Goal: Transaction & Acquisition: Register for event/course

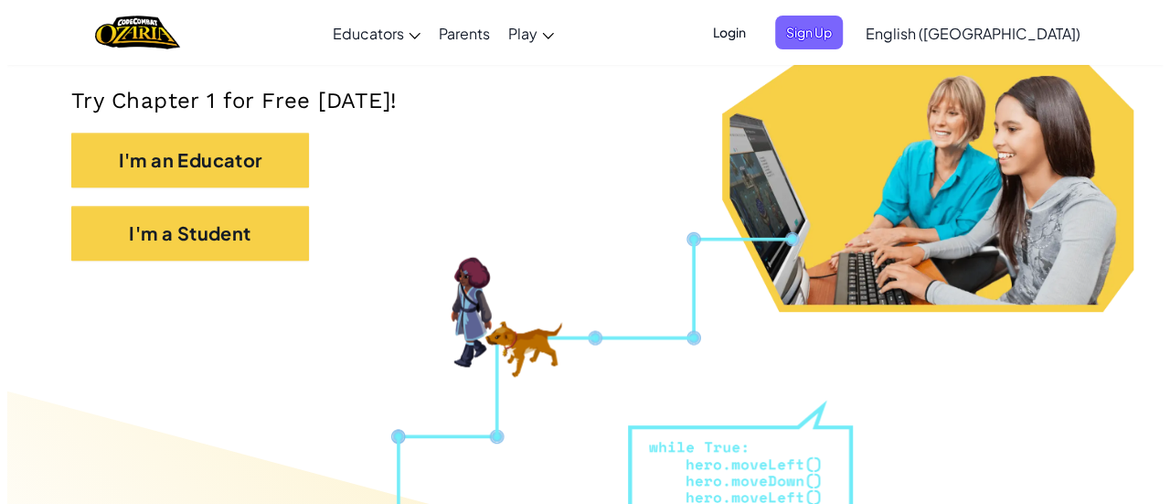
scroll to position [395, 0]
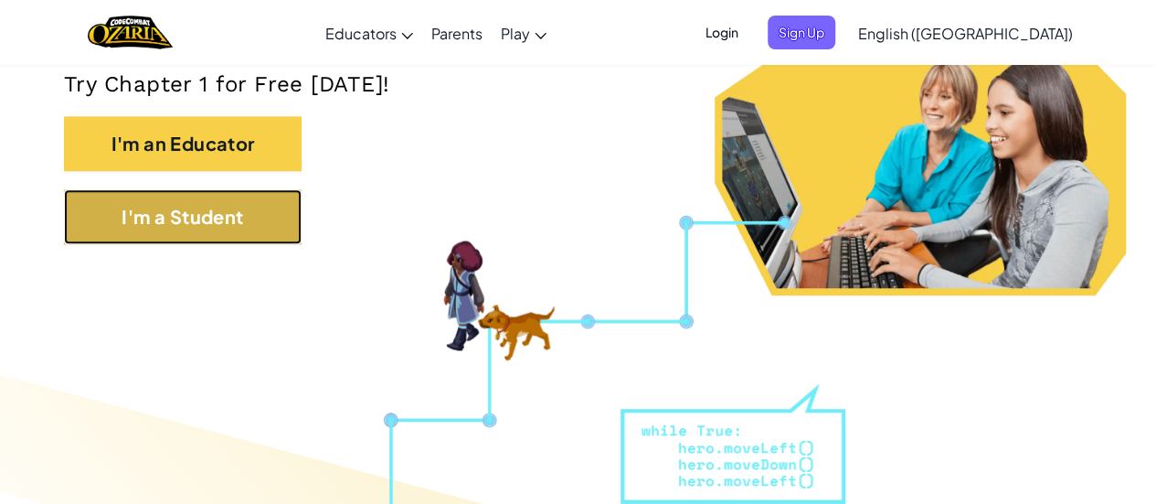
click at [230, 231] on button "I'm a Student" at bounding box center [183, 216] width 238 height 55
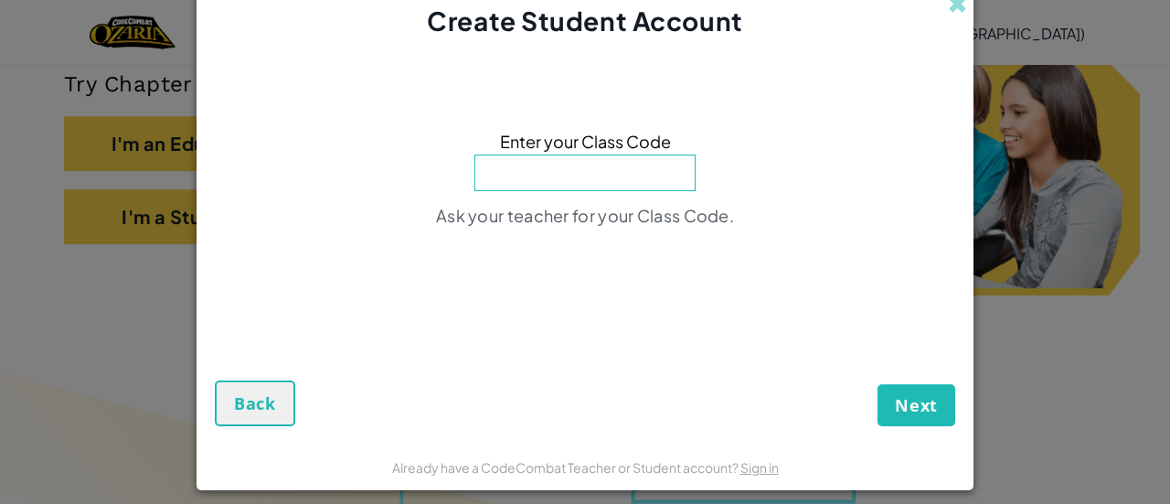
click at [597, 169] on input at bounding box center [584, 172] width 221 height 37
paste input "GoatHairHand"
type input "GoatHairHand"
click at [877, 384] on button "Next" at bounding box center [916, 405] width 78 height 42
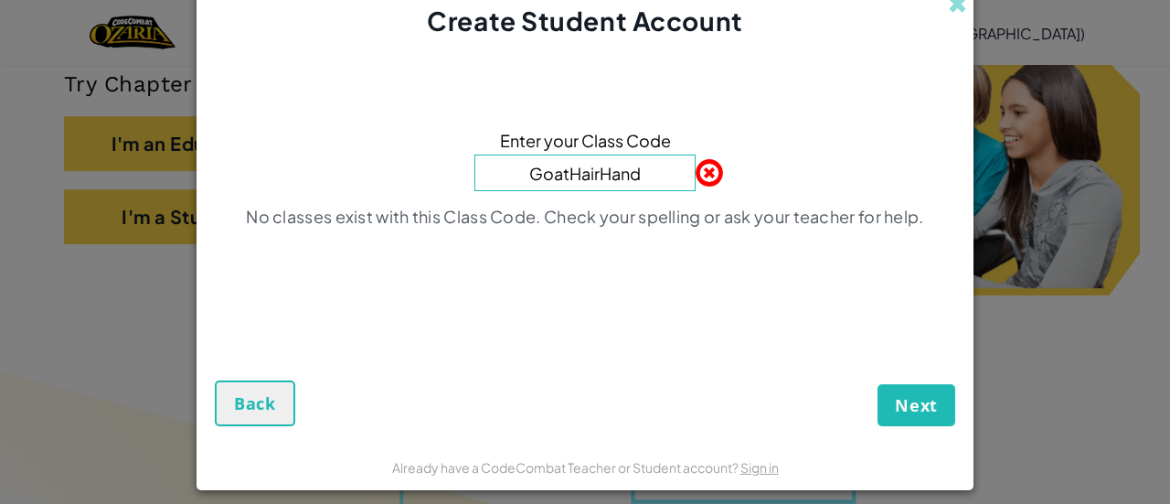
drag, startPoint x: 643, startPoint y: 180, endPoint x: 193, endPoint y: 149, distance: 451.7
click at [197, 149] on form "Enter your Class Code GoatHairHand No classes exist with this Class Code. Check…" at bounding box center [585, 241] width 777 height 404
click at [216, 403] on button "Back" at bounding box center [255, 403] width 80 height 46
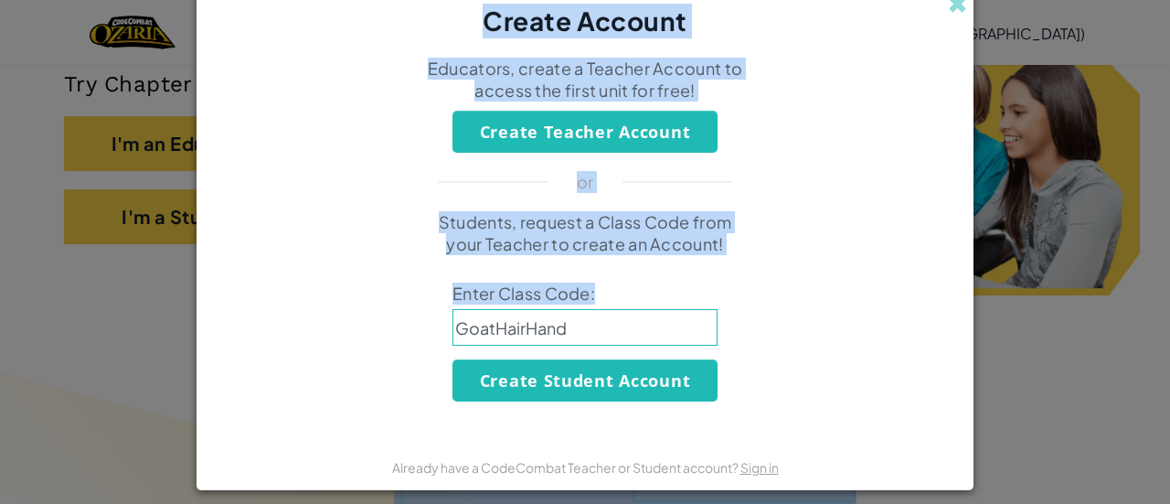
scroll to position [13, 0]
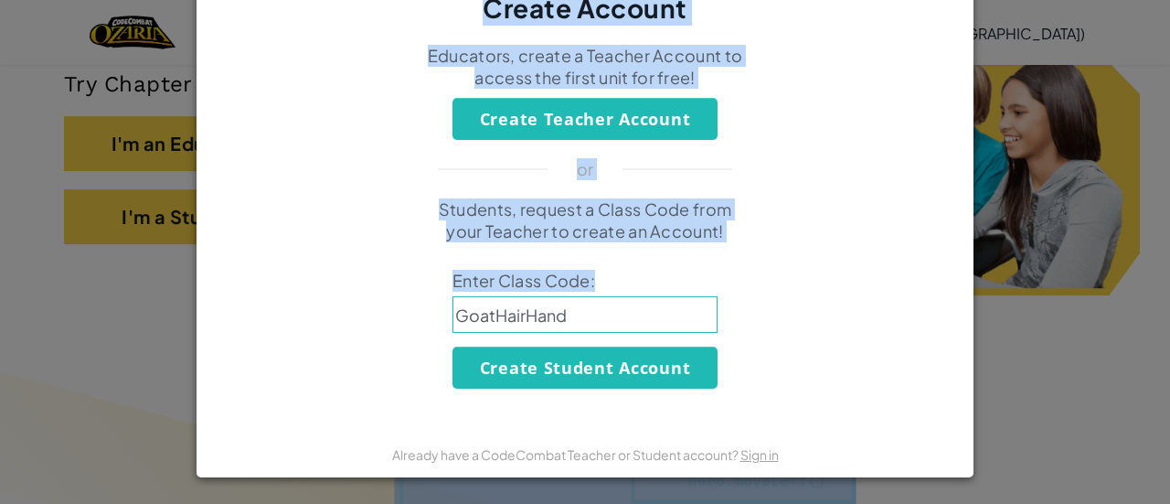
drag, startPoint x: 719, startPoint y: 332, endPoint x: 729, endPoint y: 515, distance: 184.0
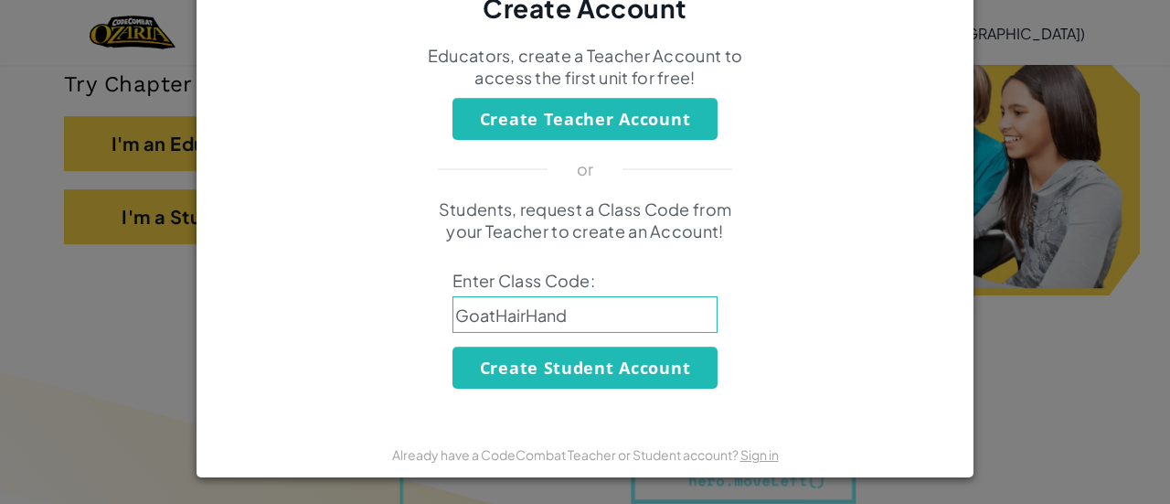
click at [813, 341] on div "Students, request a Class Code from your Teacher to create an Account! Enter Cl…" at bounding box center [585, 293] width 740 height 190
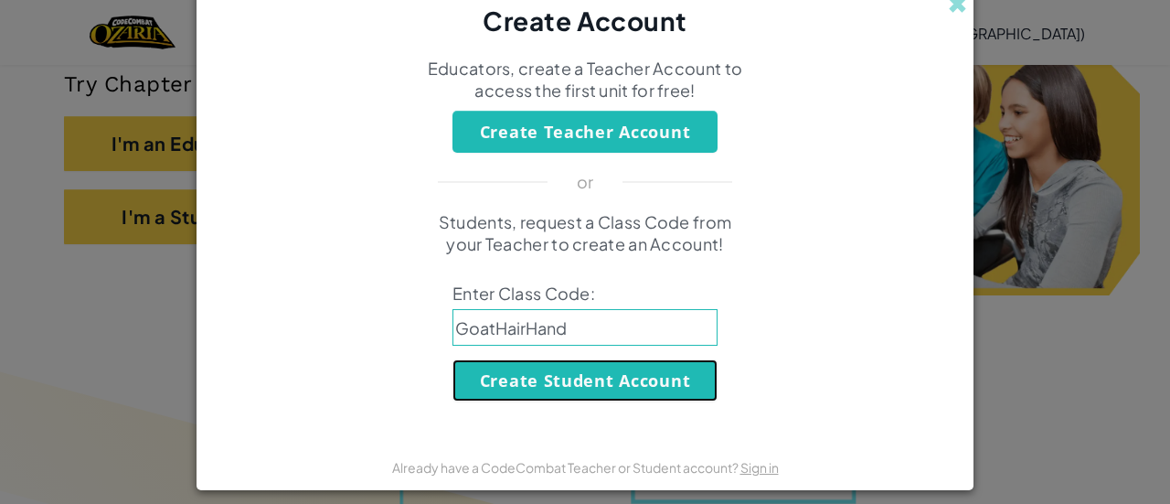
click at [554, 390] on button "Create Student Account" at bounding box center [584, 380] width 265 height 42
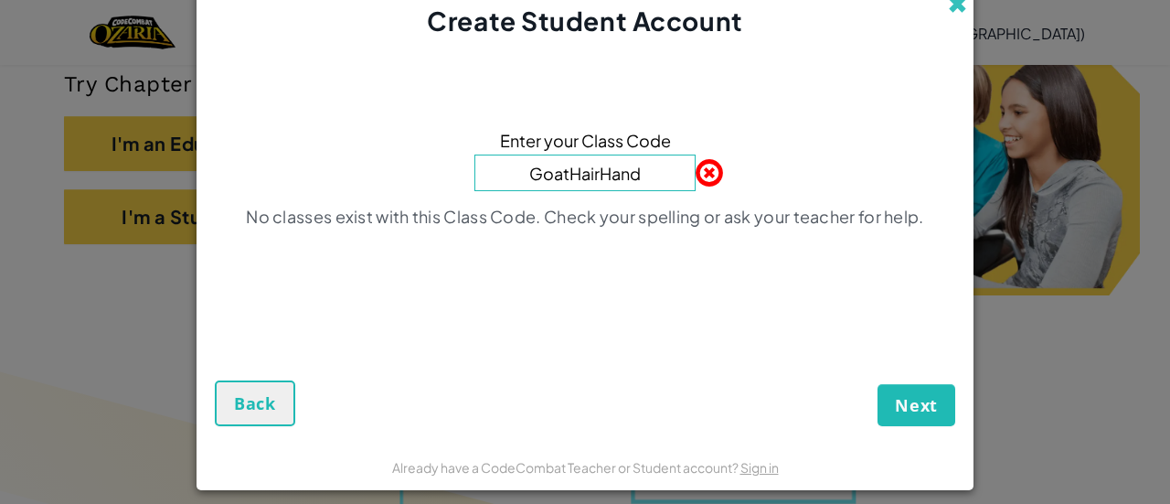
click at [951, 10] on span at bounding box center [957, 4] width 19 height 19
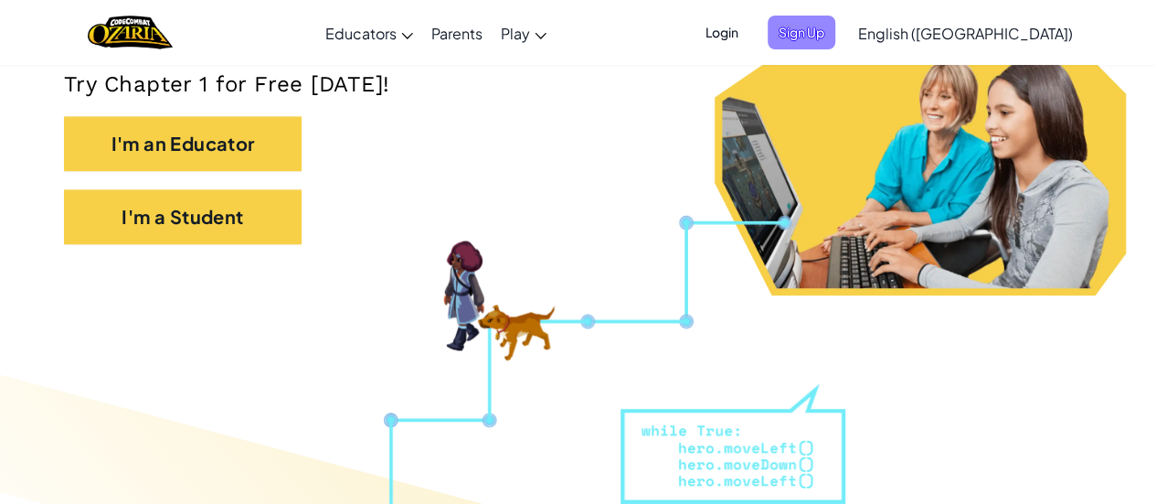
click at [835, 29] on span "Sign Up" at bounding box center [802, 33] width 68 height 34
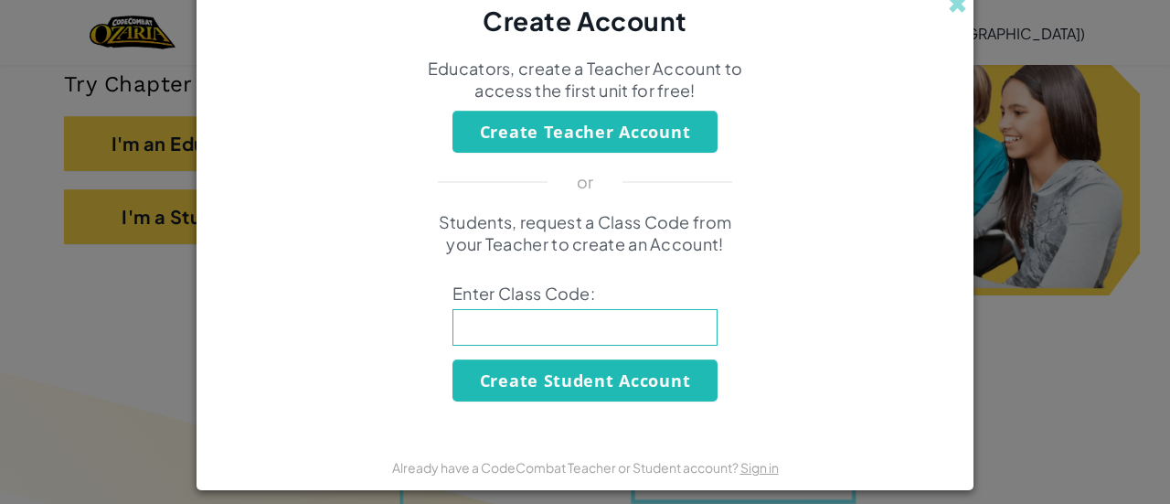
click at [546, 300] on span "Enter Class Code:" at bounding box center [584, 293] width 265 height 22
click at [522, 336] on input at bounding box center [584, 327] width 265 height 37
paste input "GoatHairHand"
type input "GoatHairHand"
click button "Create Student Account" at bounding box center [584, 380] width 265 height 42
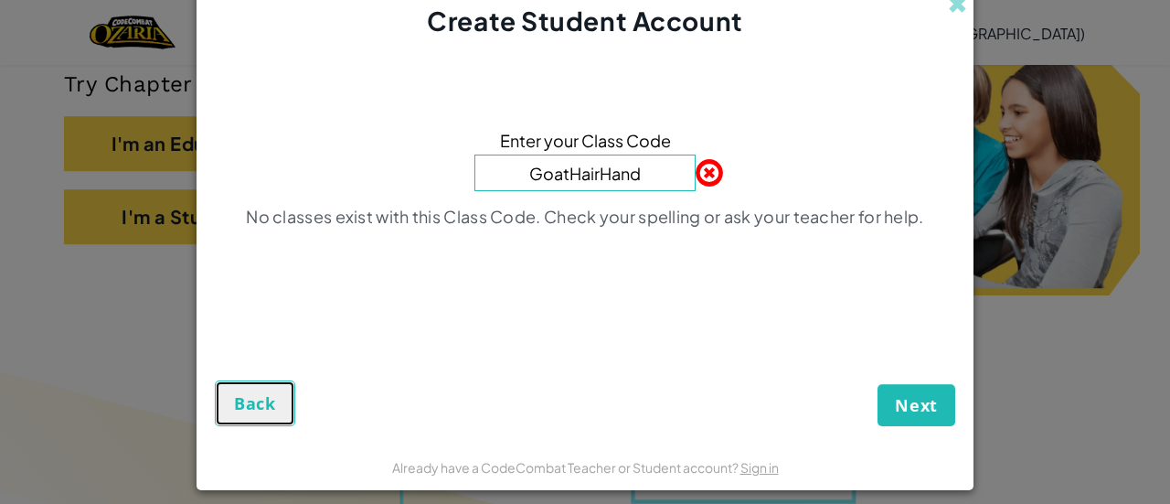
click at [234, 412] on span "Back" at bounding box center [255, 403] width 42 height 22
